Goal: Transaction & Acquisition: Purchase product/service

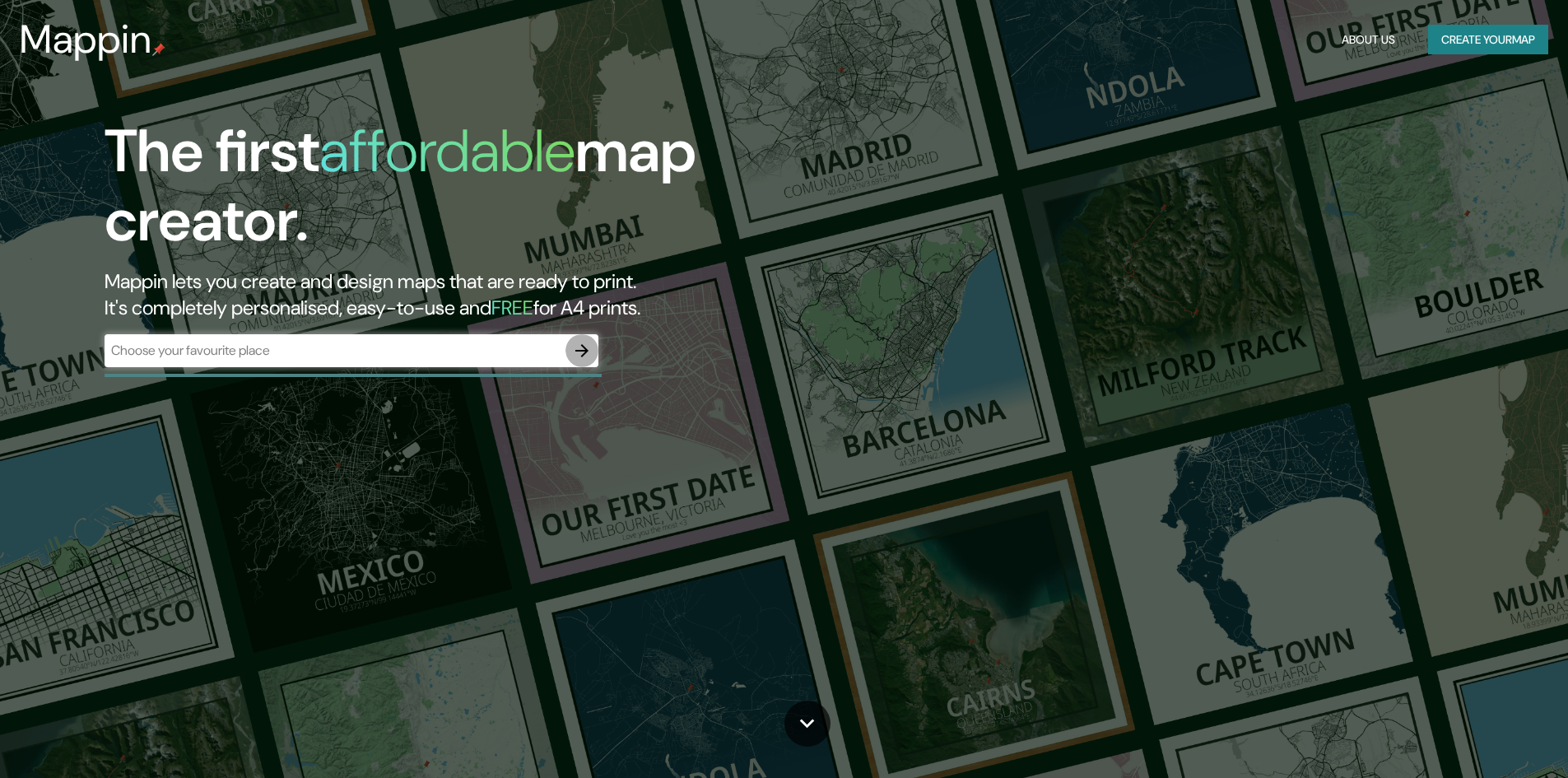
click at [576, 344] on icon "button" at bounding box center [582, 351] width 20 height 20
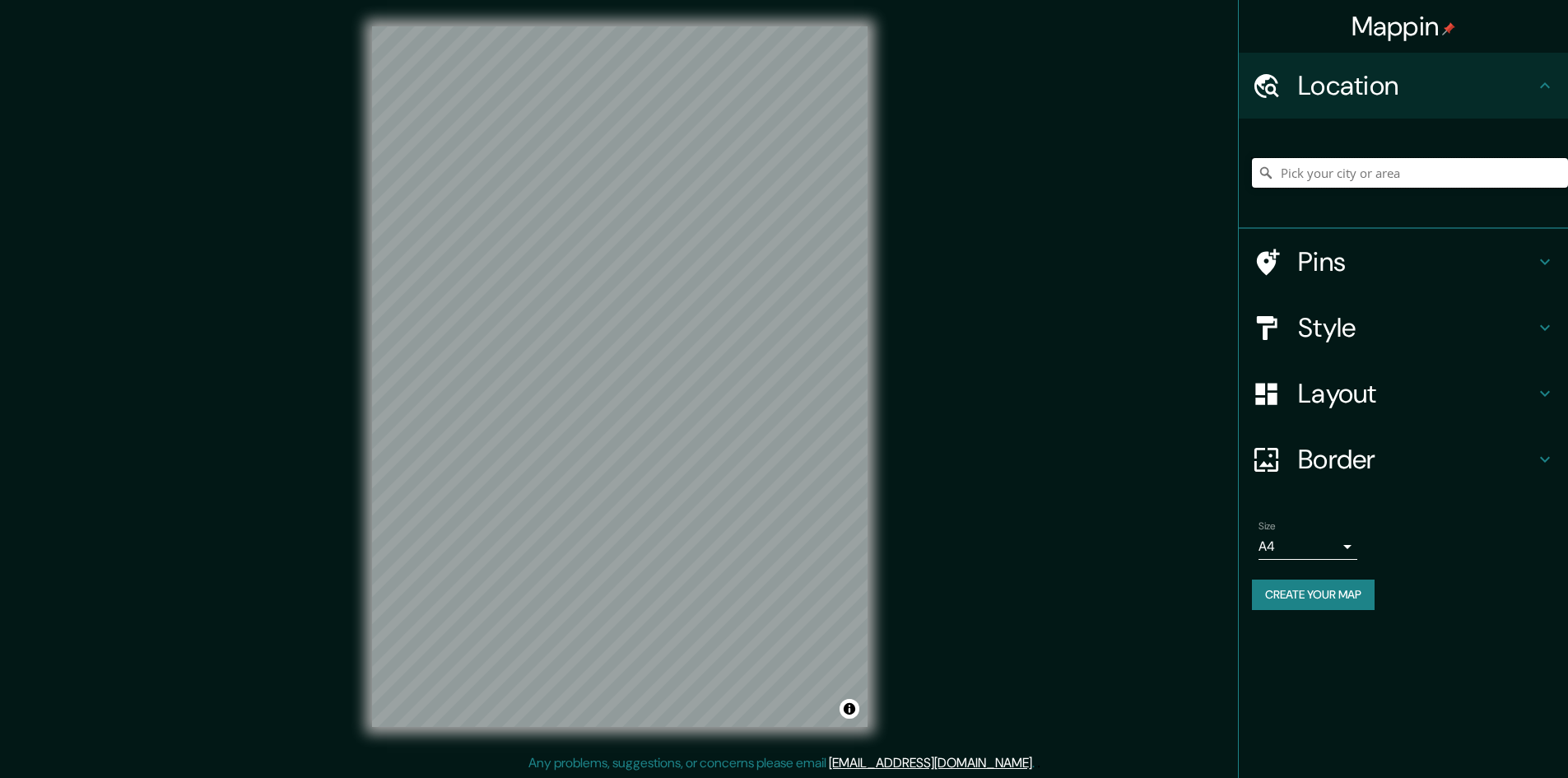
click at [1385, 170] on input "Pick your city or area" at bounding box center [1410, 172] width 316 height 29
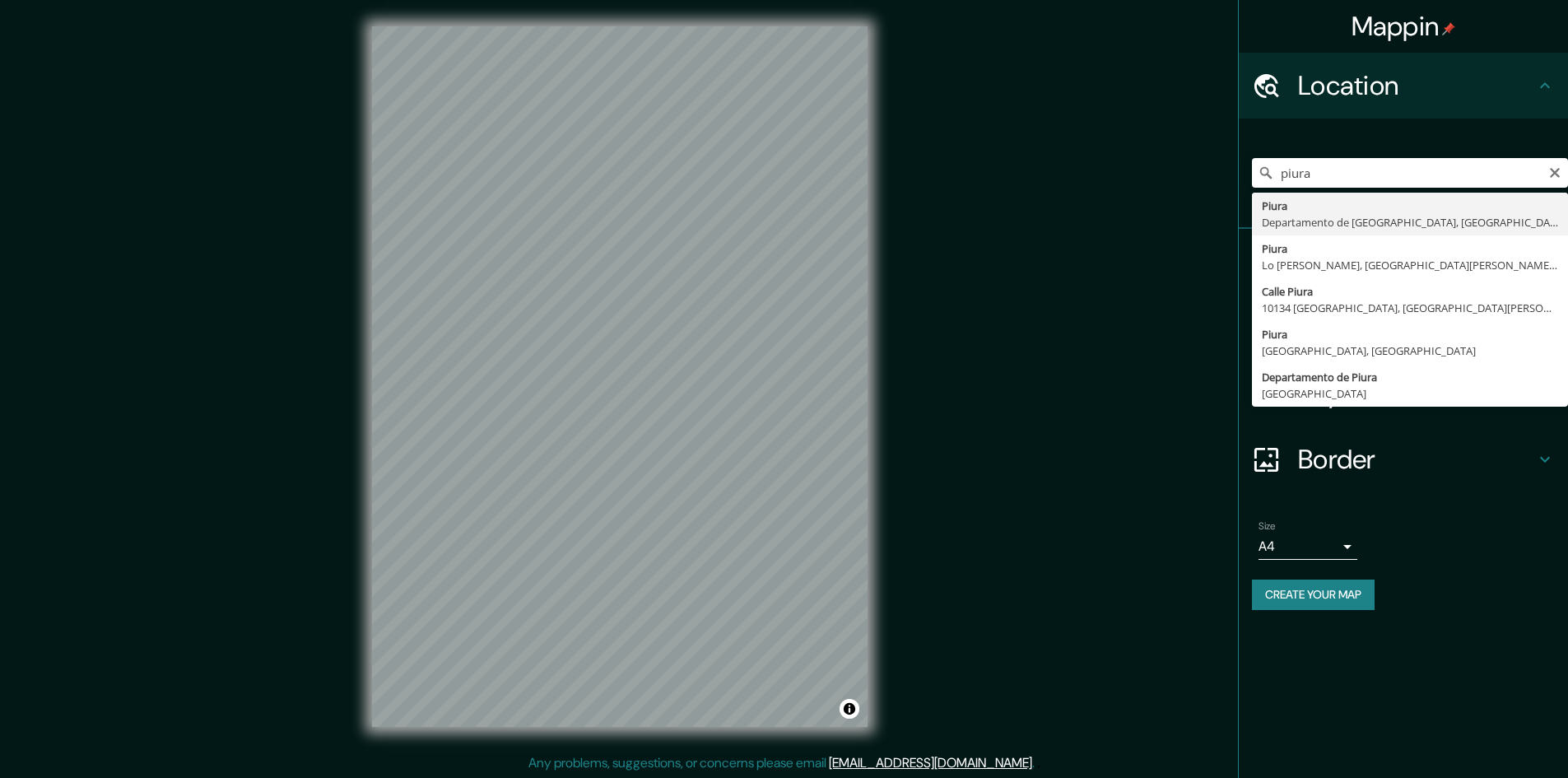
type input "Piura, [GEOGRAPHIC_DATA], [GEOGRAPHIC_DATA]"
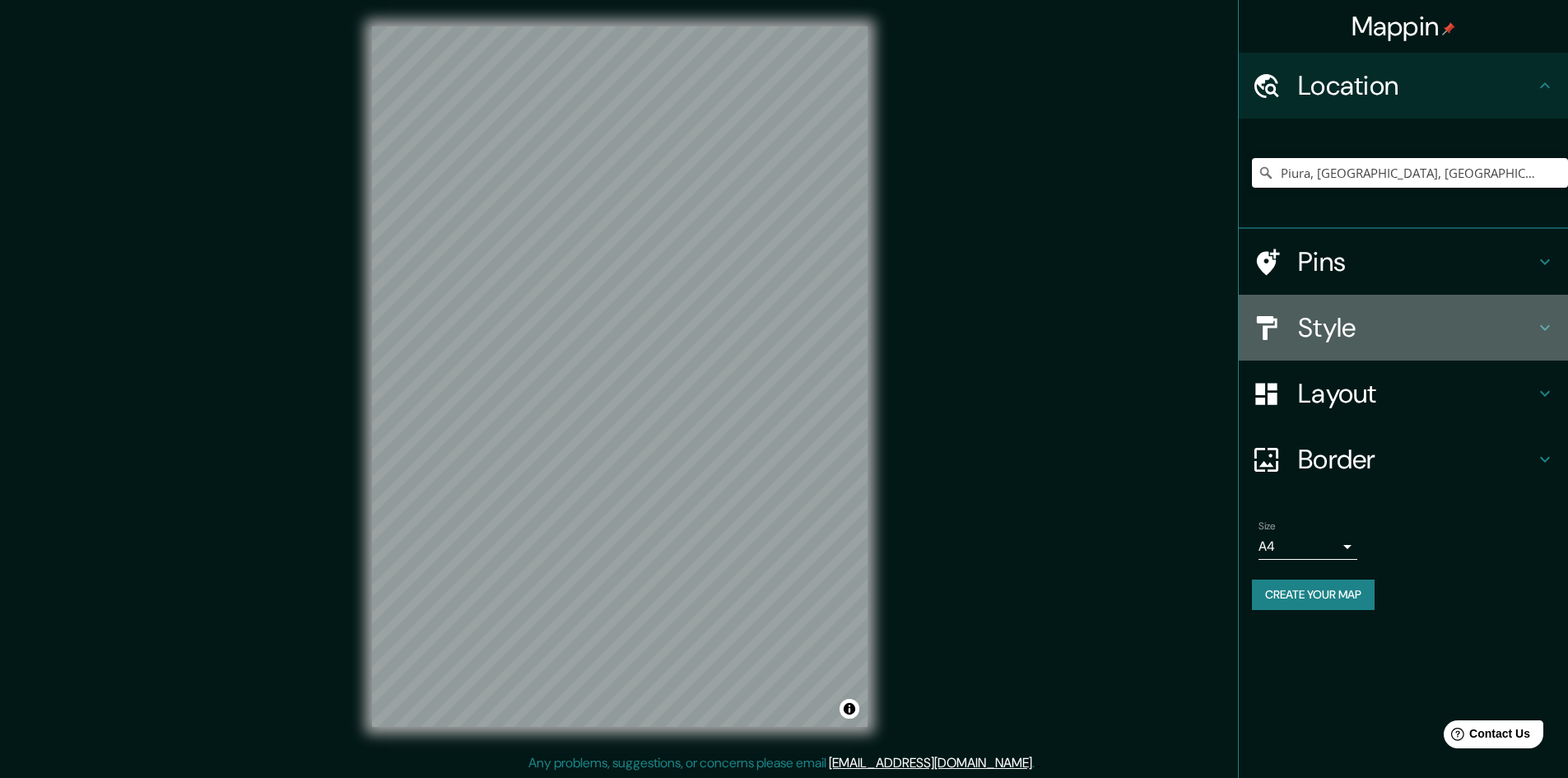
click at [1341, 312] on h4 "Style" at bounding box center [1417, 328] width 237 height 33
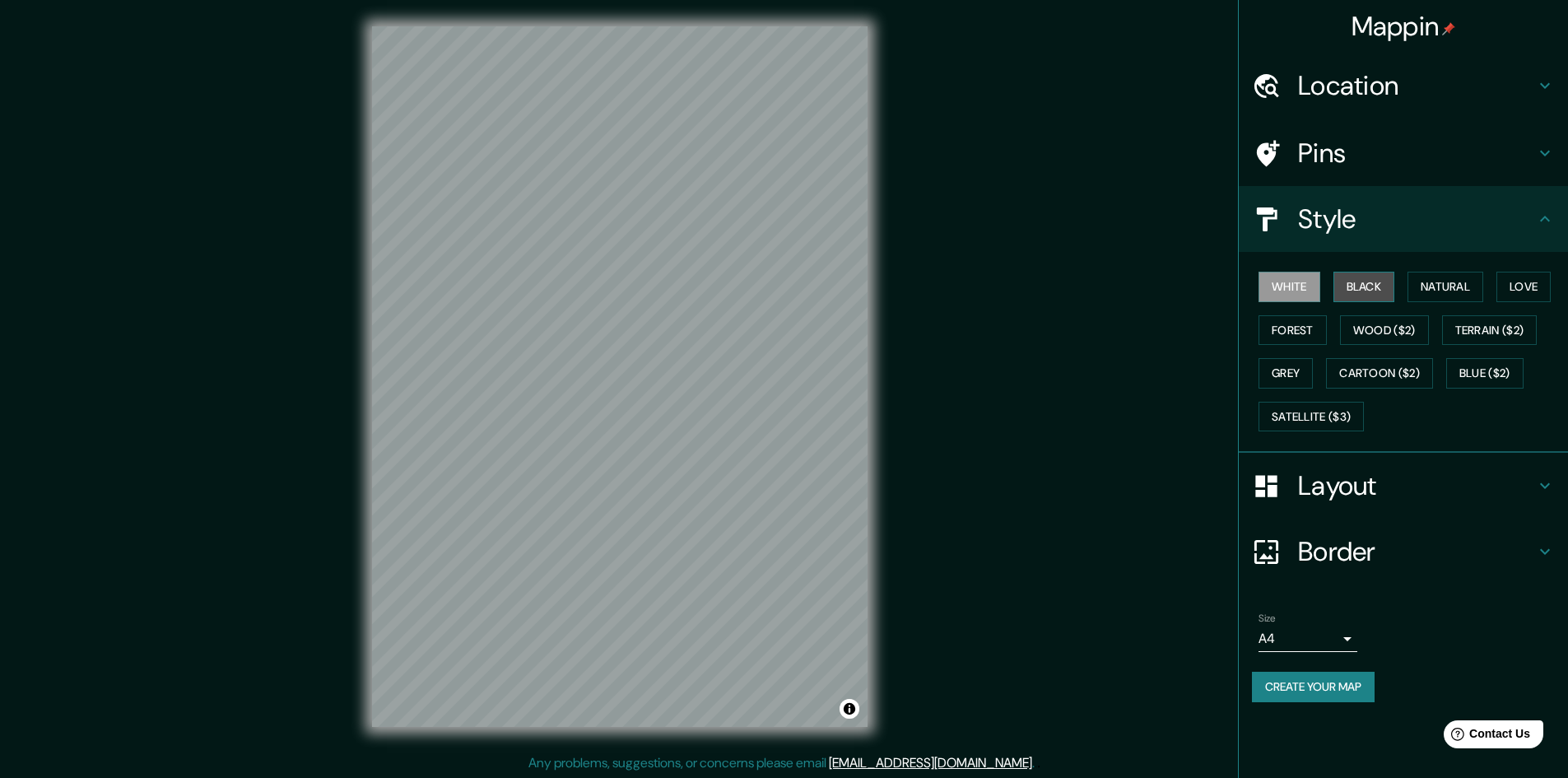
click at [1373, 297] on button "Black" at bounding box center [1364, 287] width 62 height 30
click at [1439, 285] on button "Natural" at bounding box center [1445, 287] width 76 height 30
click at [1484, 334] on button "Terrain ($2)" at bounding box center [1490, 330] width 95 height 30
click at [1371, 328] on button "Wood ($2)" at bounding box center [1384, 330] width 89 height 30
click at [1270, 329] on button "Forest" at bounding box center [1293, 330] width 69 height 30
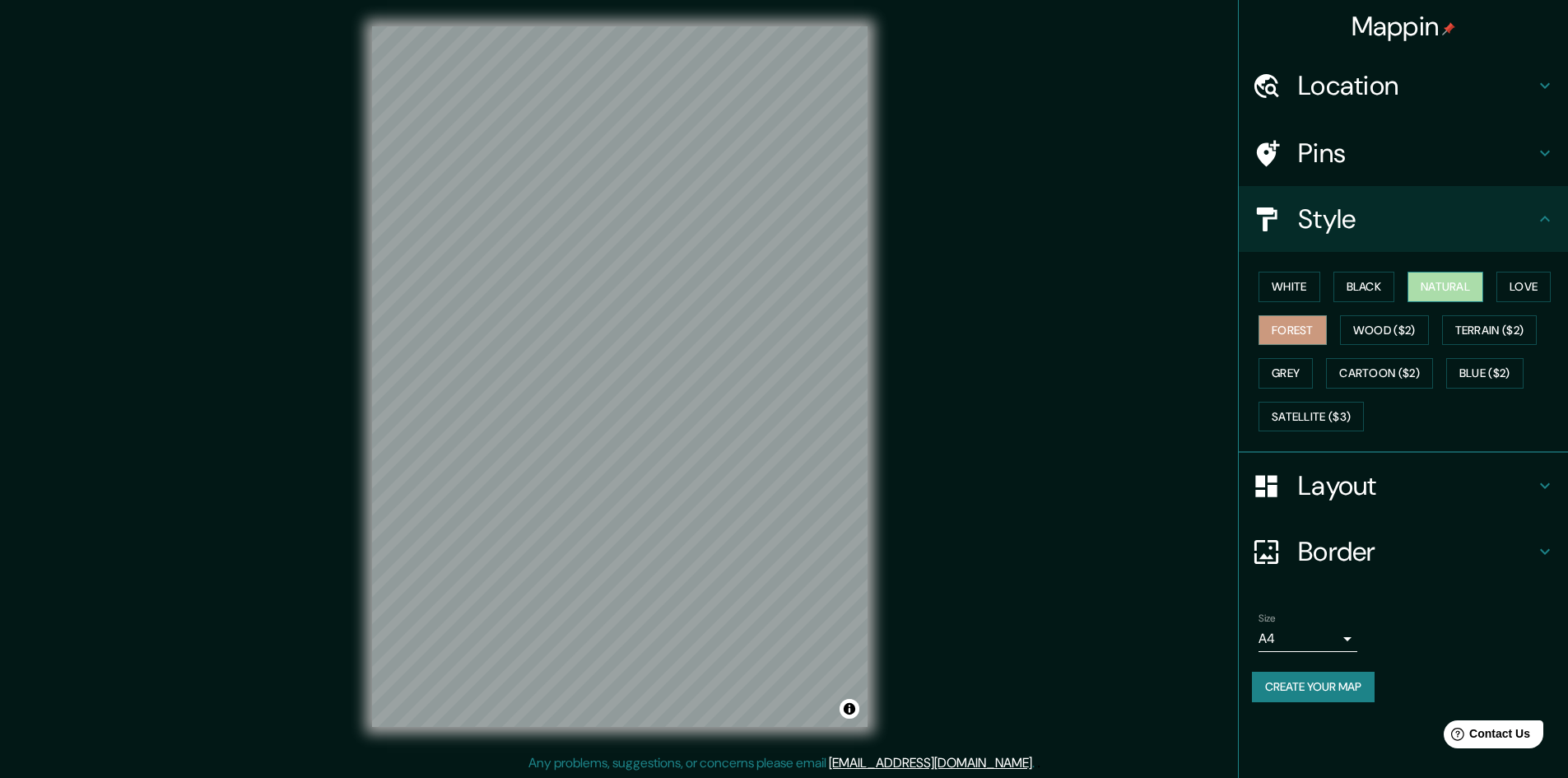
click at [1460, 286] on button "Natural" at bounding box center [1445, 287] width 76 height 30
click at [1540, 287] on button "Love" at bounding box center [1524, 287] width 54 height 30
click at [1428, 282] on button "Natural" at bounding box center [1445, 287] width 76 height 30
click at [1354, 622] on div "Size A4 single" at bounding box center [1308, 632] width 99 height 39
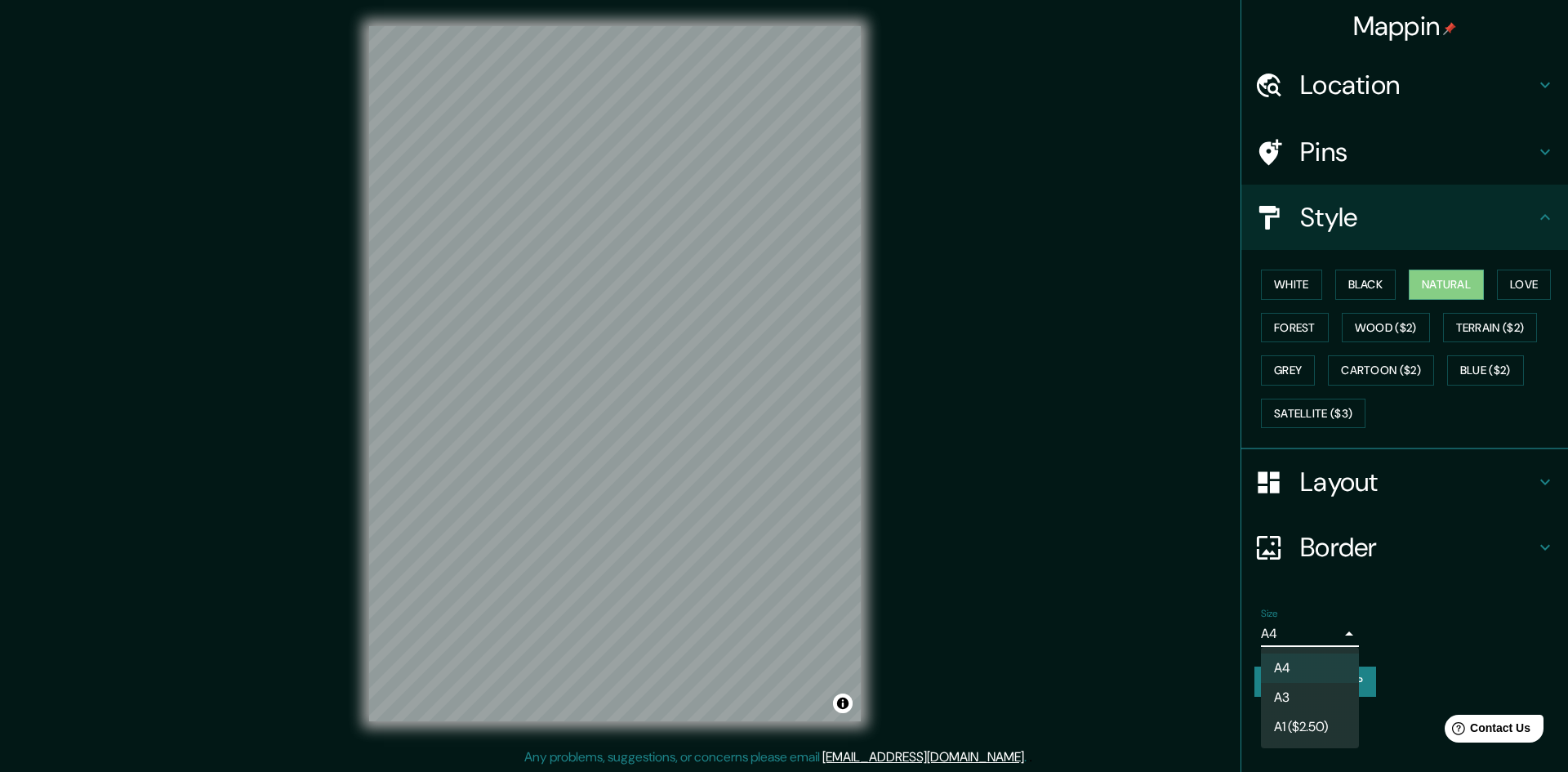
click at [1338, 635] on body "Mappin Location [GEOGRAPHIC_DATA], [GEOGRAPHIC_DATA], [GEOGRAPHIC_DATA] Pins St…" at bounding box center [784, 386] width 1568 height 772
click at [1374, 630] on div at bounding box center [784, 386] width 1568 height 772
